Goal: Task Accomplishment & Management: Use online tool/utility

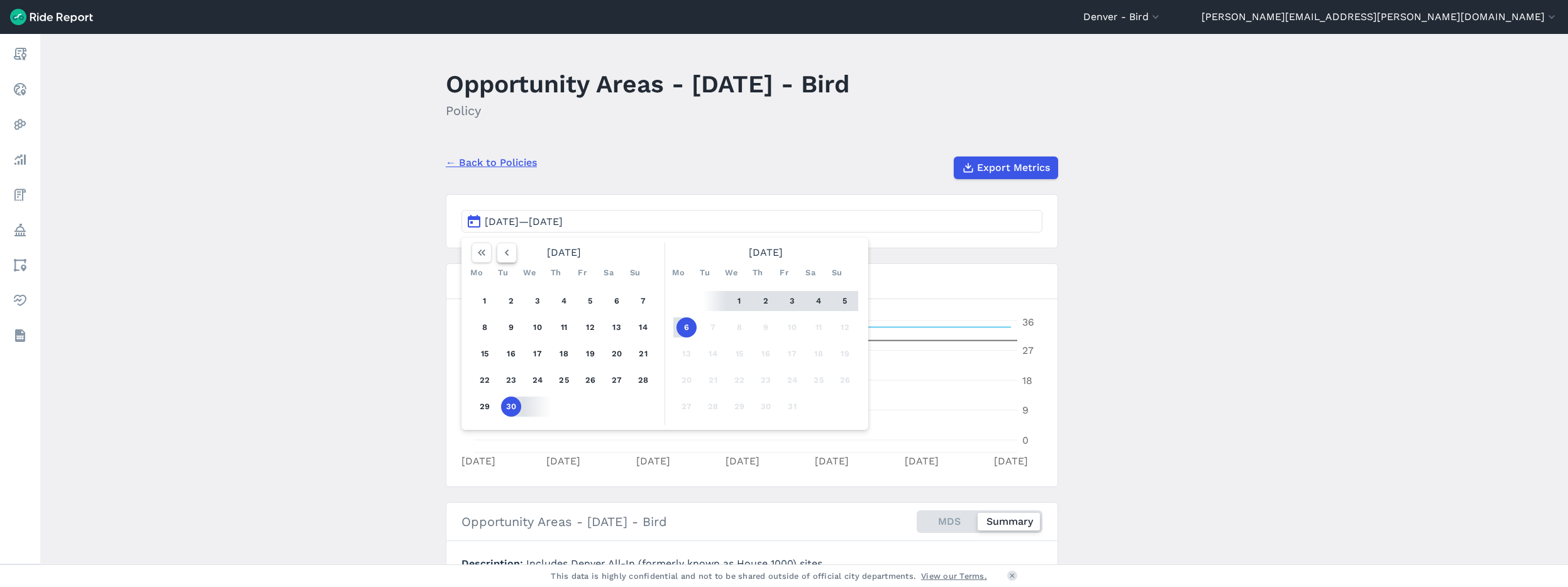
click at [503, 255] on icon "button" at bounding box center [507, 252] width 13 height 13
click at [503, 256] on icon "button" at bounding box center [507, 252] width 13 height 13
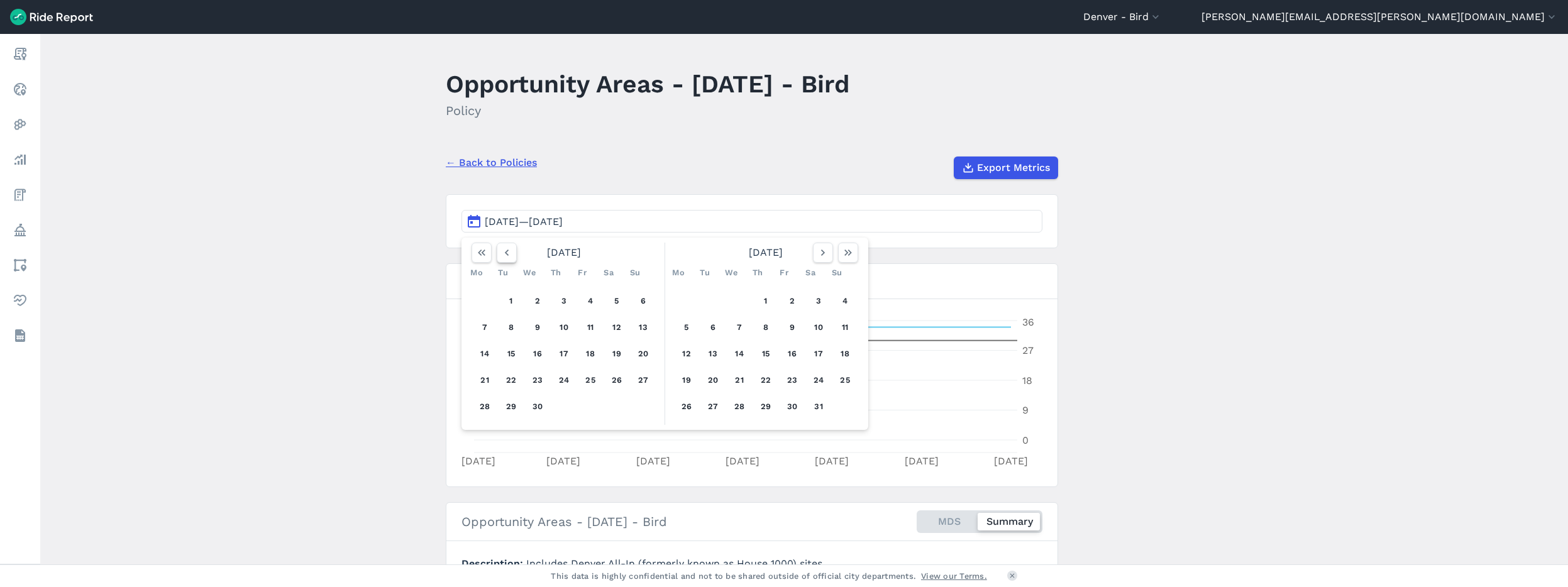
click at [503, 256] on icon "button" at bounding box center [507, 252] width 13 height 13
click at [503, 258] on icon "button" at bounding box center [507, 252] width 13 height 13
click at [531, 298] on button "1" at bounding box center [538, 301] width 20 height 20
click at [828, 253] on button "button" at bounding box center [822, 253] width 20 height 20
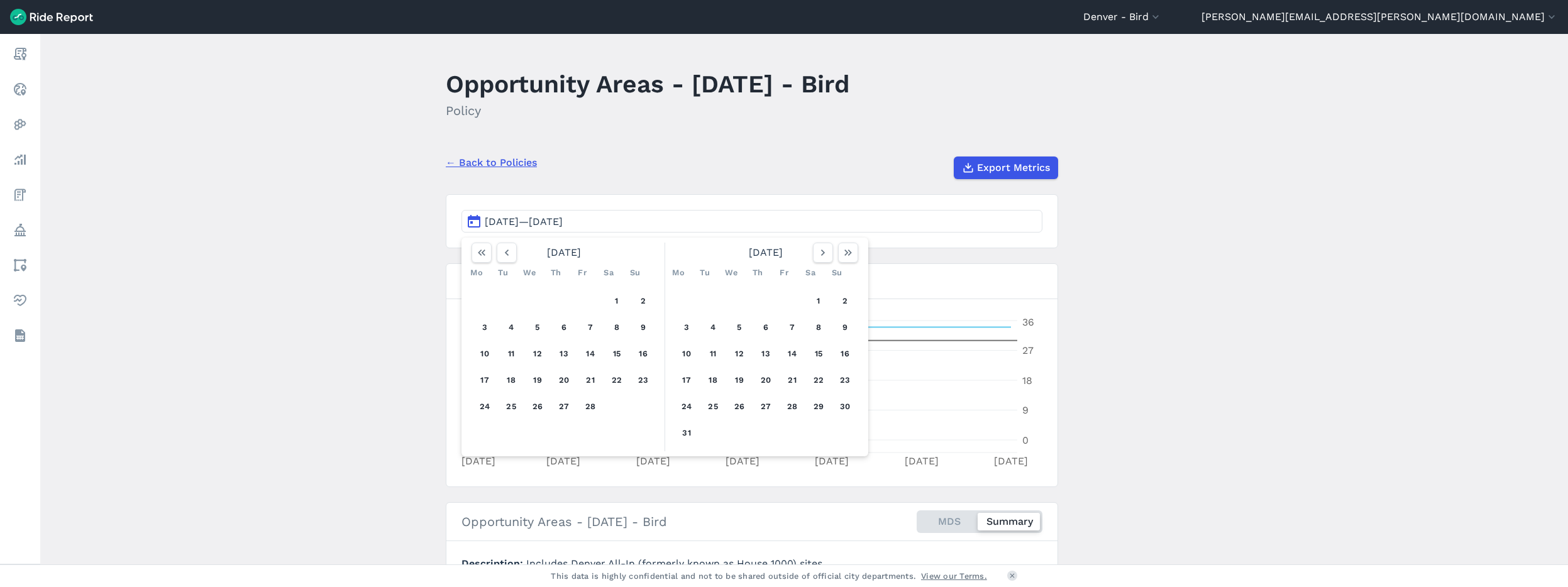
click at [511, 225] on span "[DATE]—[DATE]" at bounding box center [524, 222] width 77 height 12
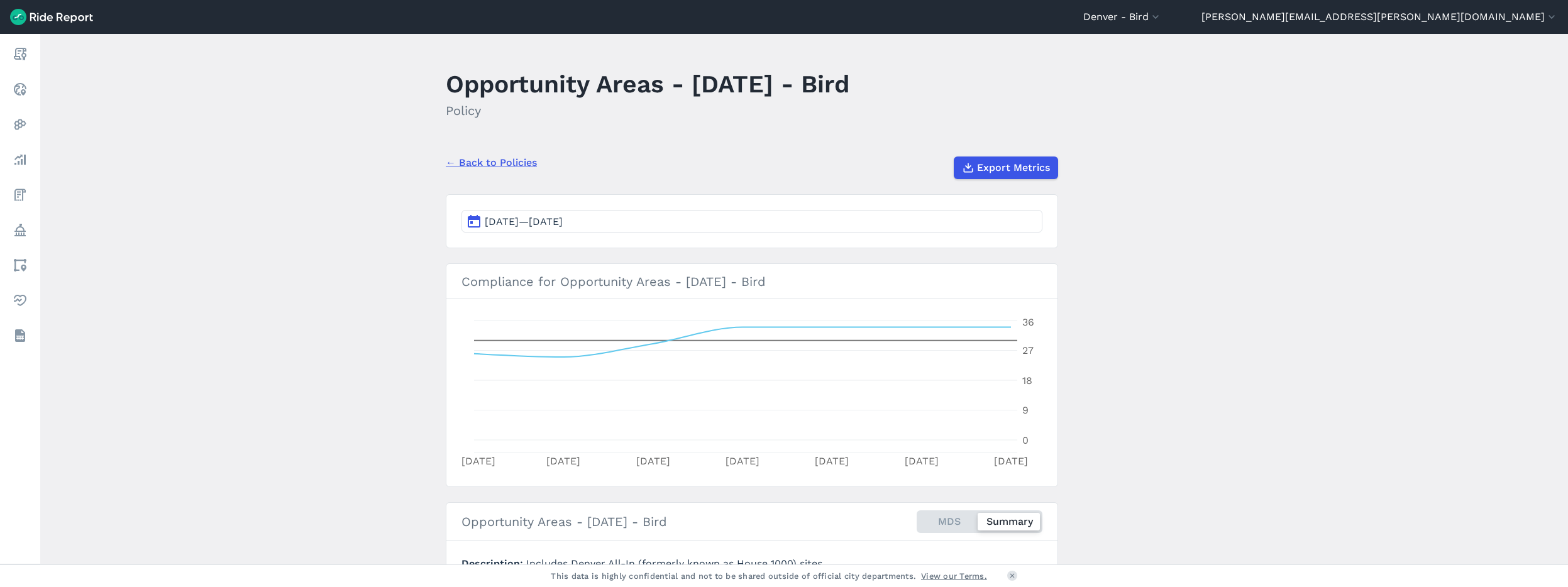
click at [511, 225] on span "[DATE]—[DATE]" at bounding box center [524, 222] width 77 height 12
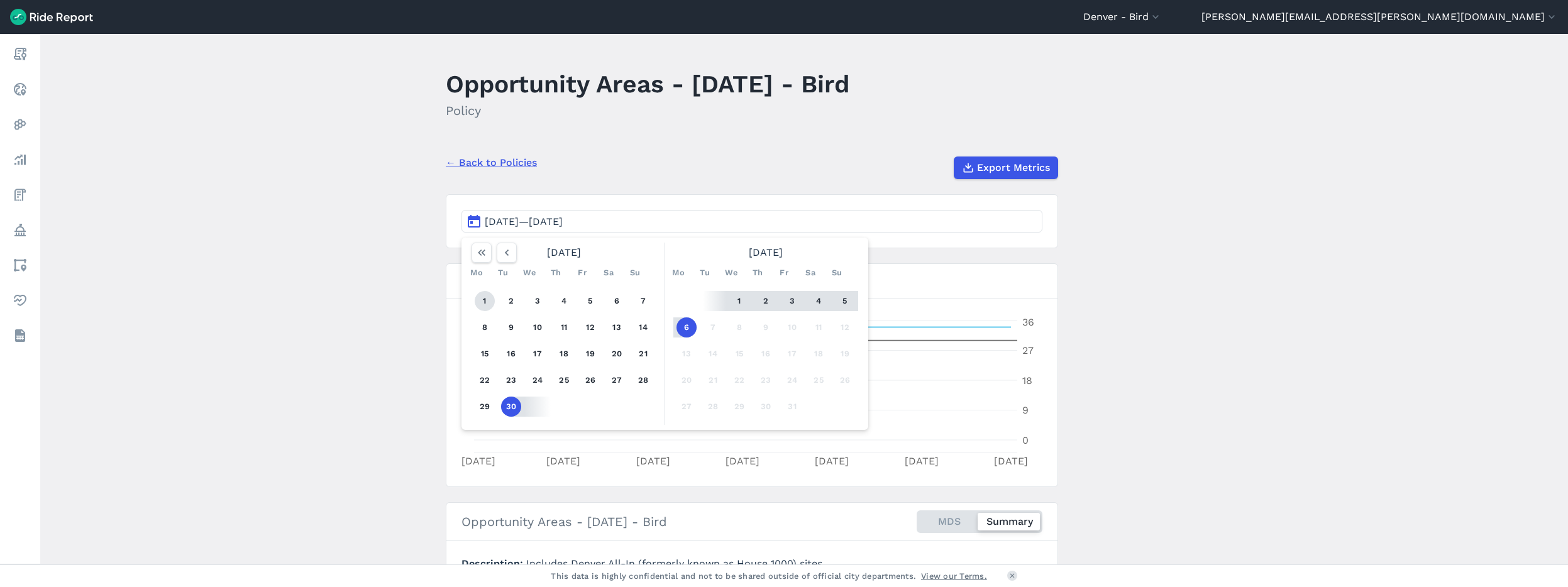
click at [483, 306] on button "1" at bounding box center [484, 301] width 20 height 20
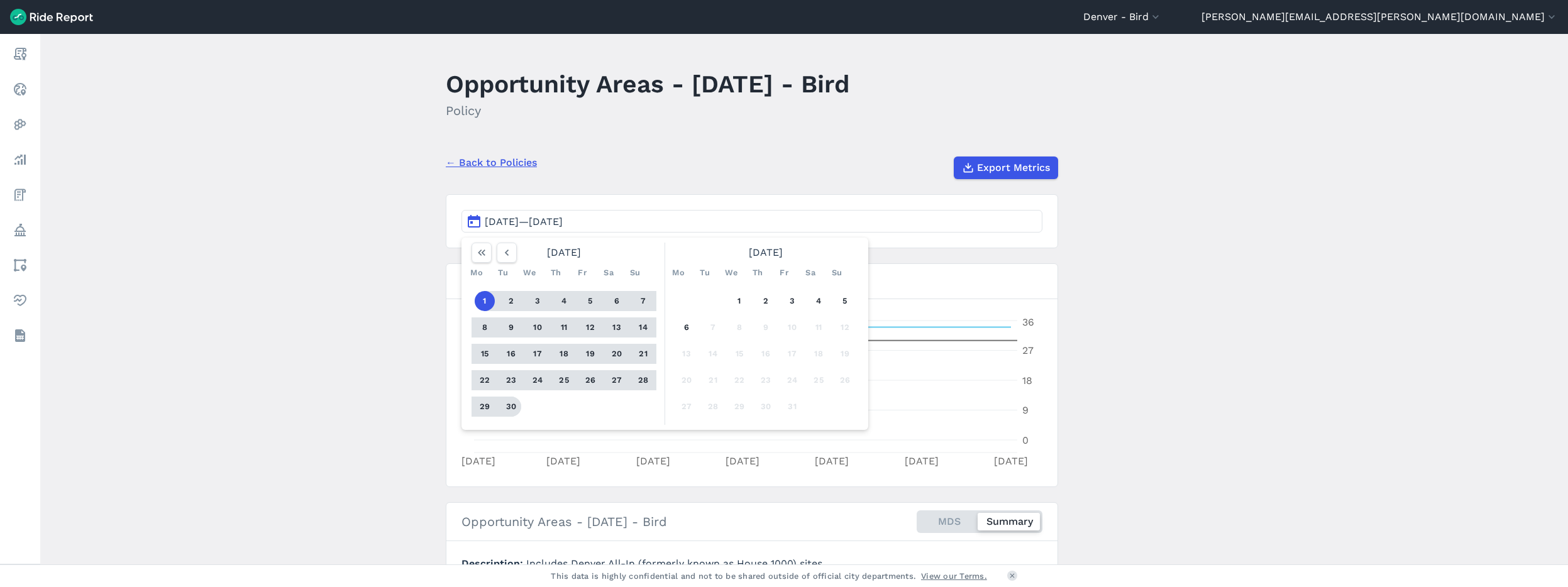
click at [507, 409] on button "30" at bounding box center [510, 407] width 20 height 20
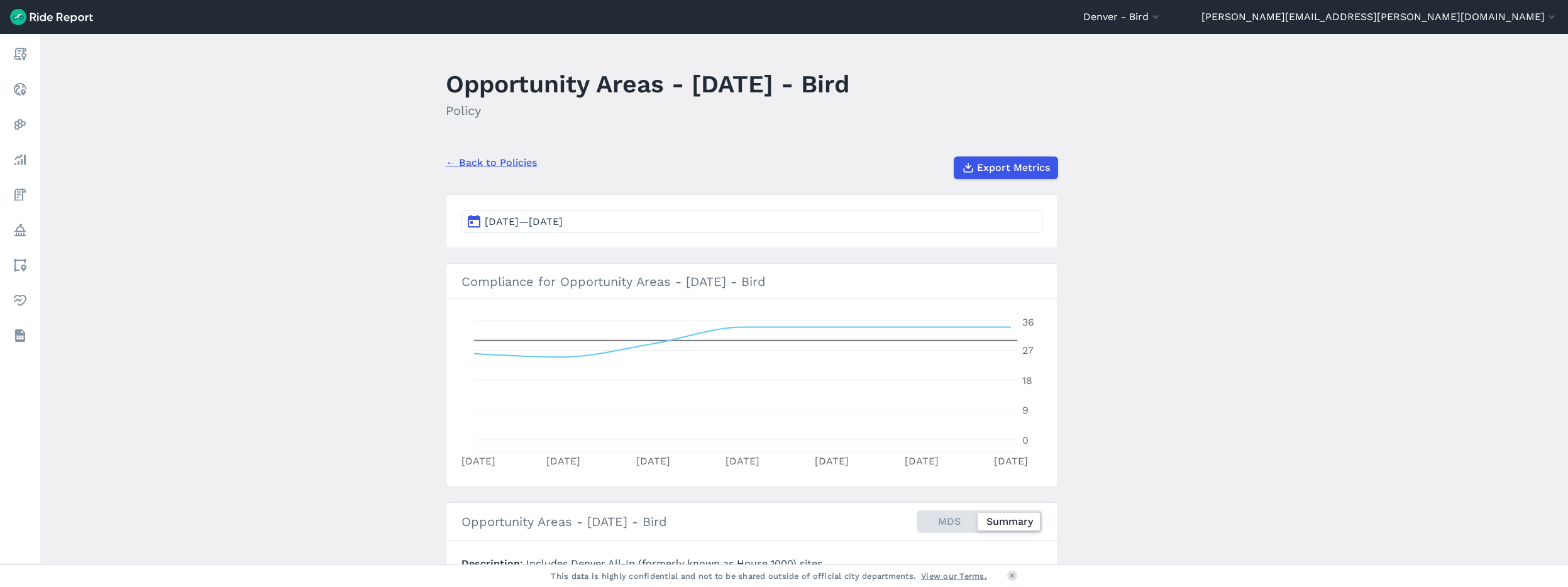
click at [504, 217] on span "[DATE]—[DATE]" at bounding box center [524, 222] width 77 height 12
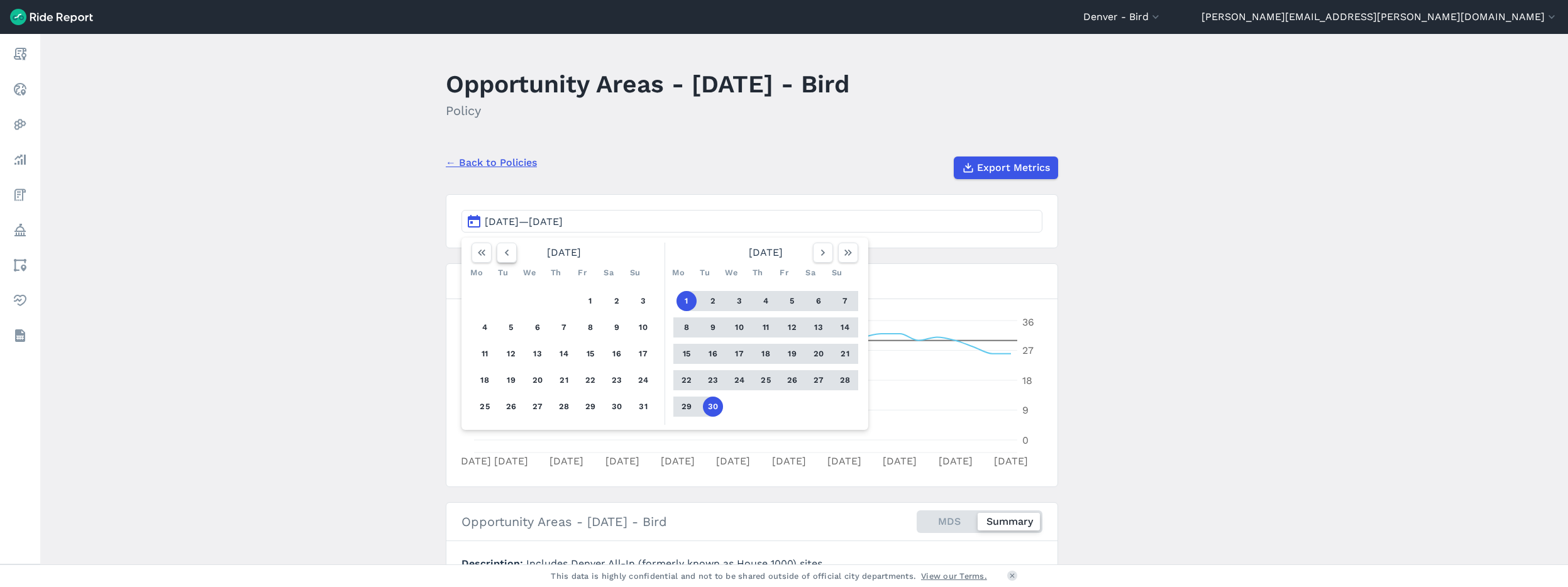
click at [505, 254] on use "button" at bounding box center [507, 253] width 4 height 6
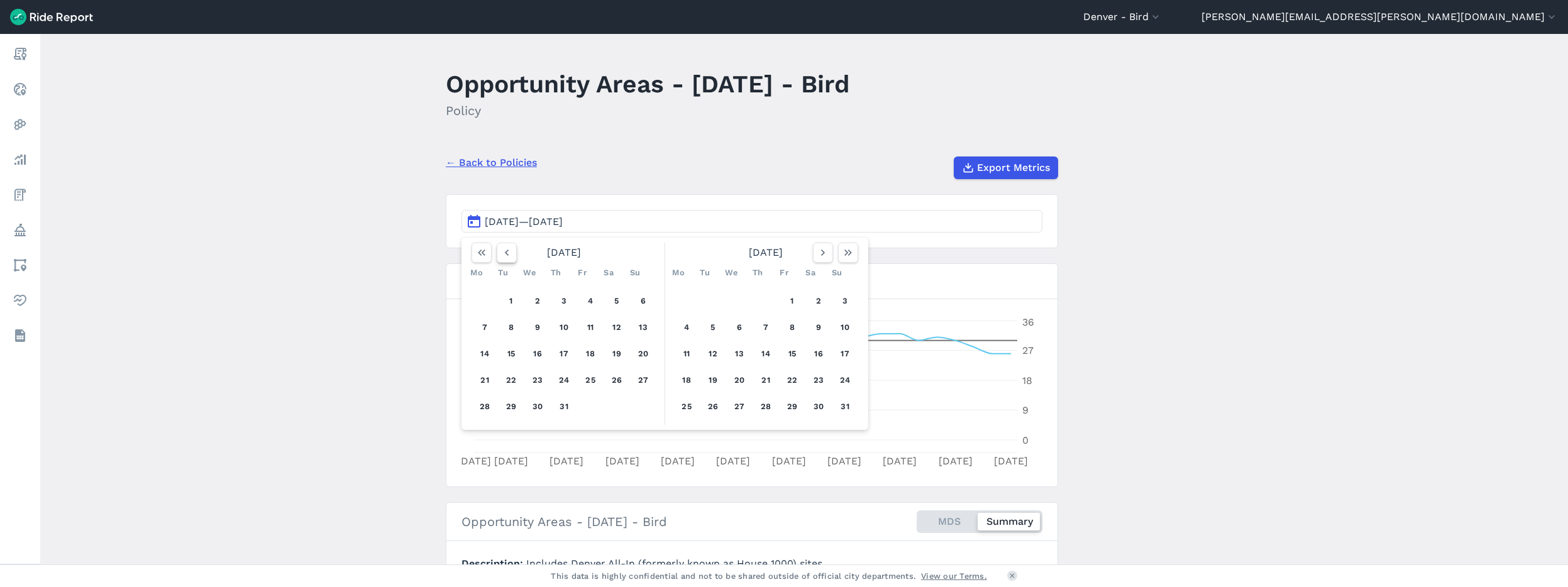
click at [505, 254] on use "button" at bounding box center [507, 253] width 4 height 6
click at [505, 255] on icon "button" at bounding box center [507, 252] width 13 height 13
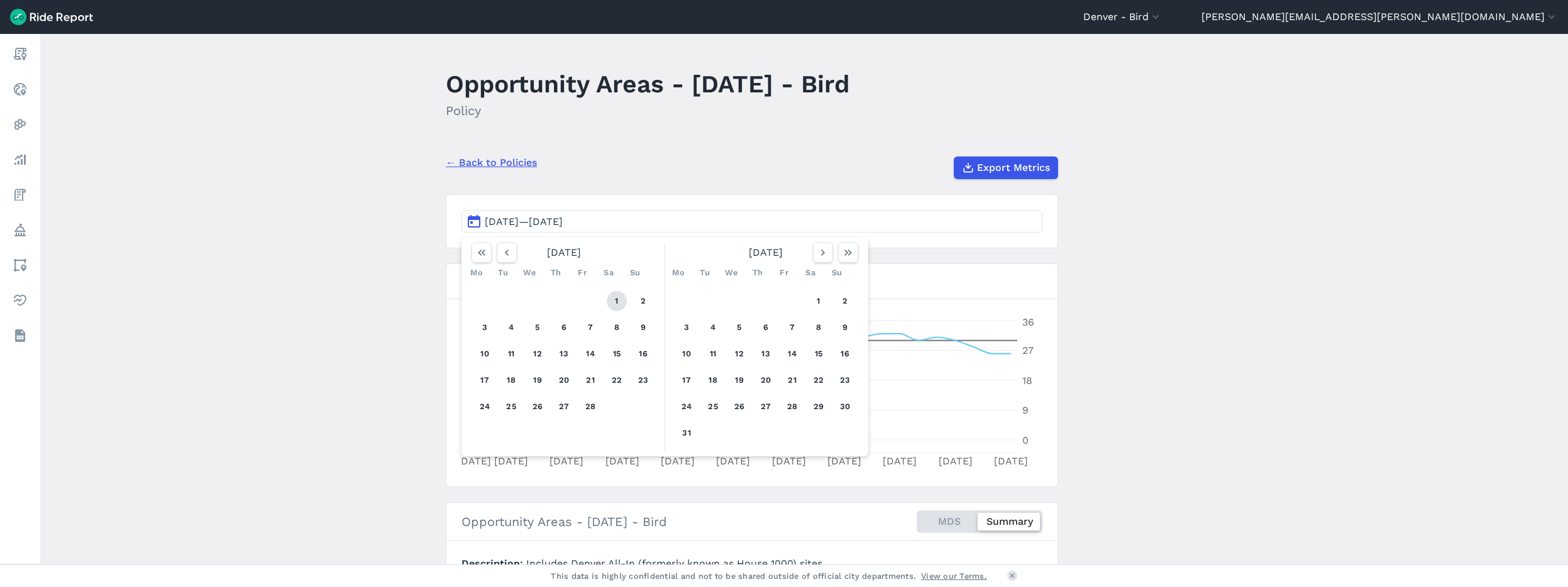
click at [620, 300] on button "1" at bounding box center [616, 301] width 20 height 20
click at [824, 258] on icon "button" at bounding box center [822, 252] width 13 height 13
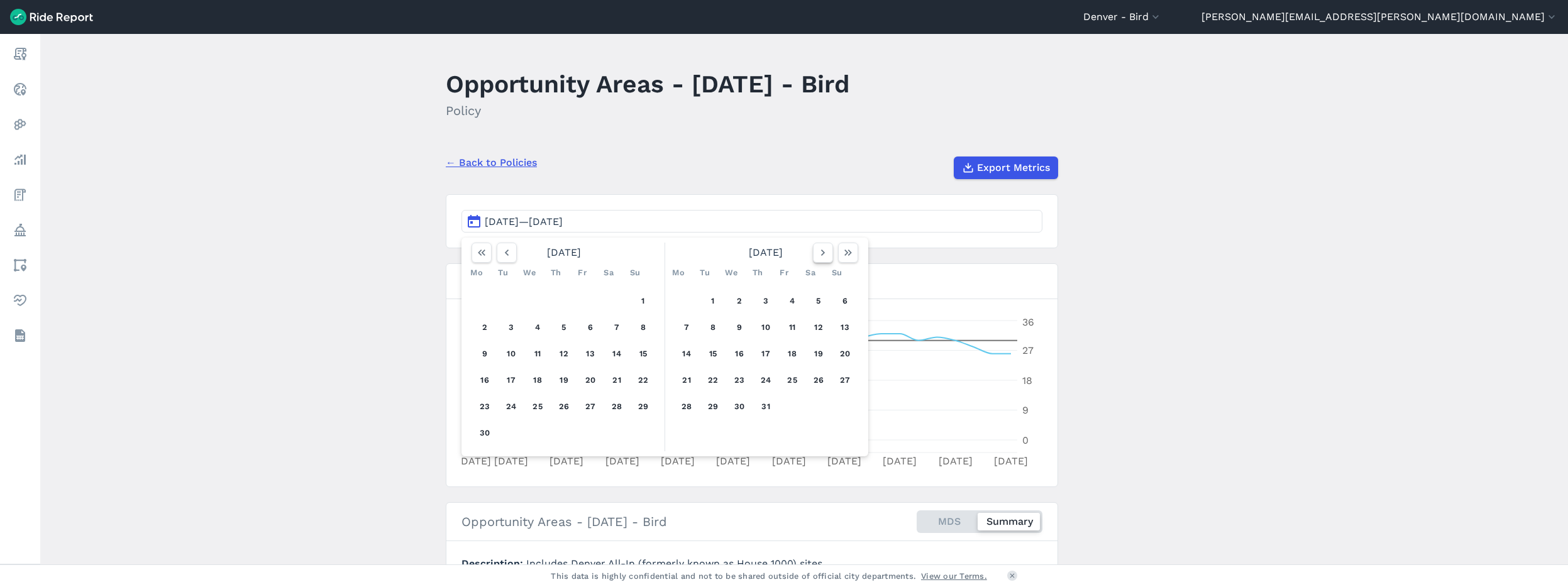
click at [824, 258] on icon "button" at bounding box center [822, 252] width 13 height 13
click at [823, 258] on icon "button" at bounding box center [822, 252] width 13 height 13
click at [498, 254] on button "button" at bounding box center [507, 253] width 20 height 20
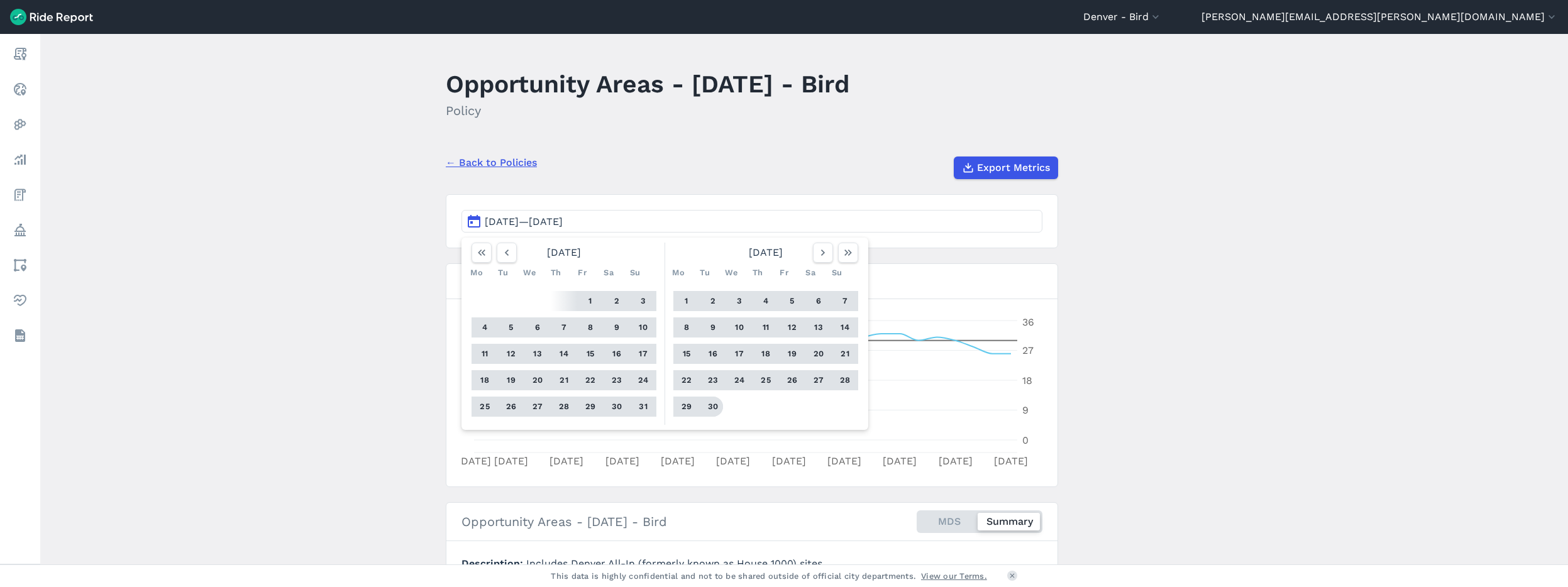
click at [711, 410] on button "30" at bounding box center [713, 407] width 20 height 20
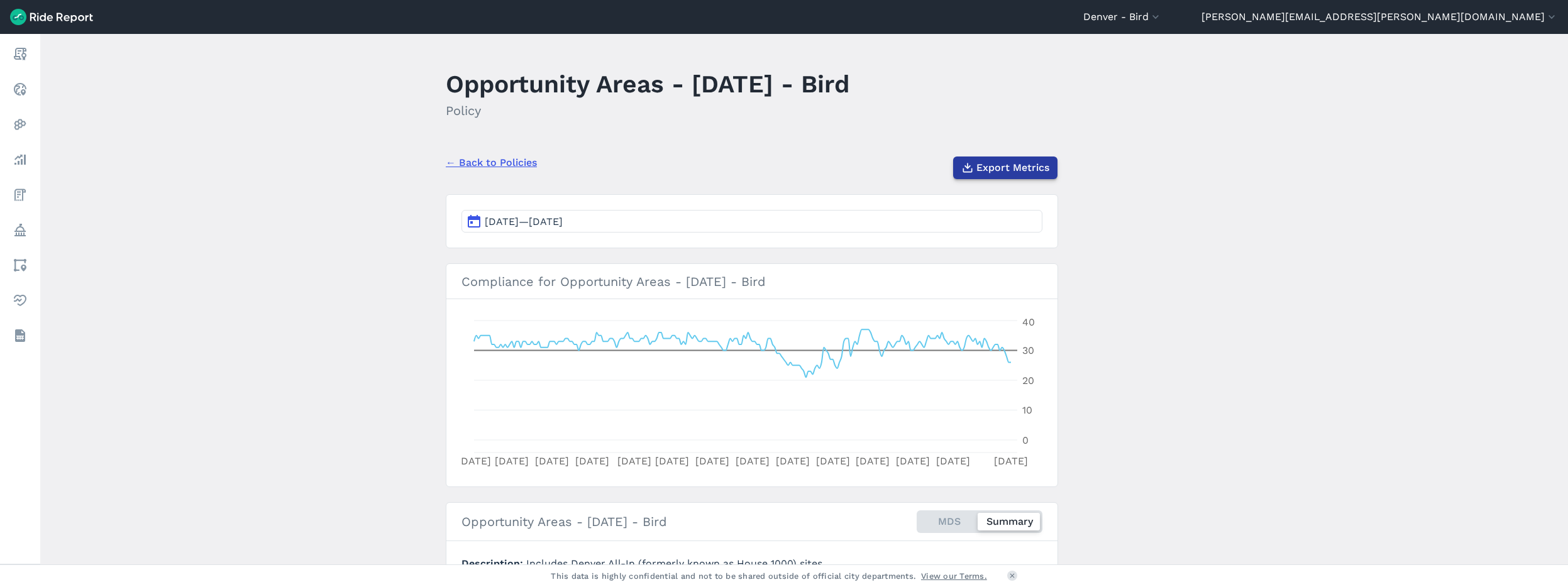
click at [1020, 162] on span "Export Metrics" at bounding box center [1012, 169] width 73 height 15
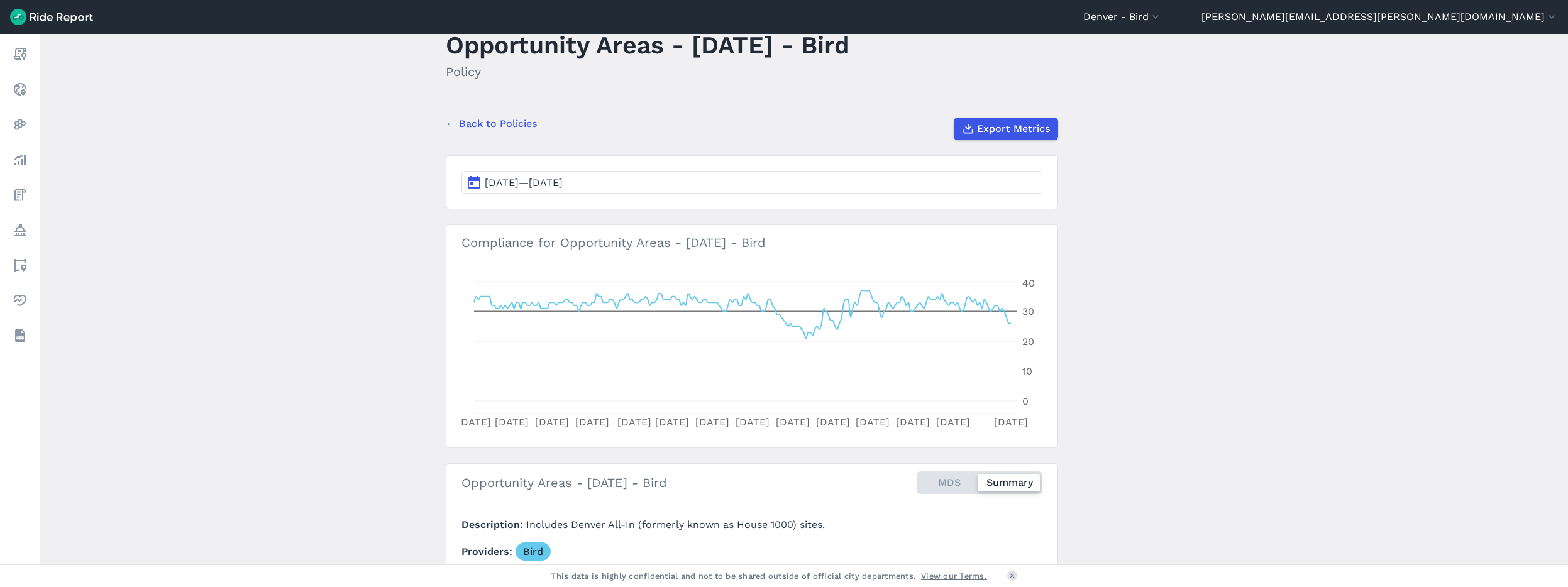
scroll to position [37, 0]
